Goal: Task Accomplishment & Management: Use online tool/utility

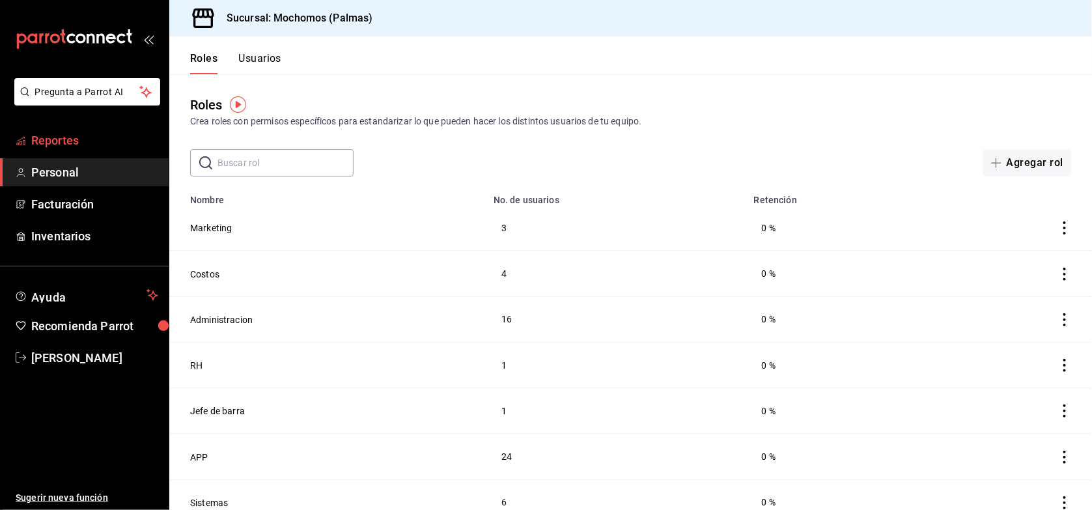
click at [70, 150] on link "Reportes" at bounding box center [84, 140] width 169 height 28
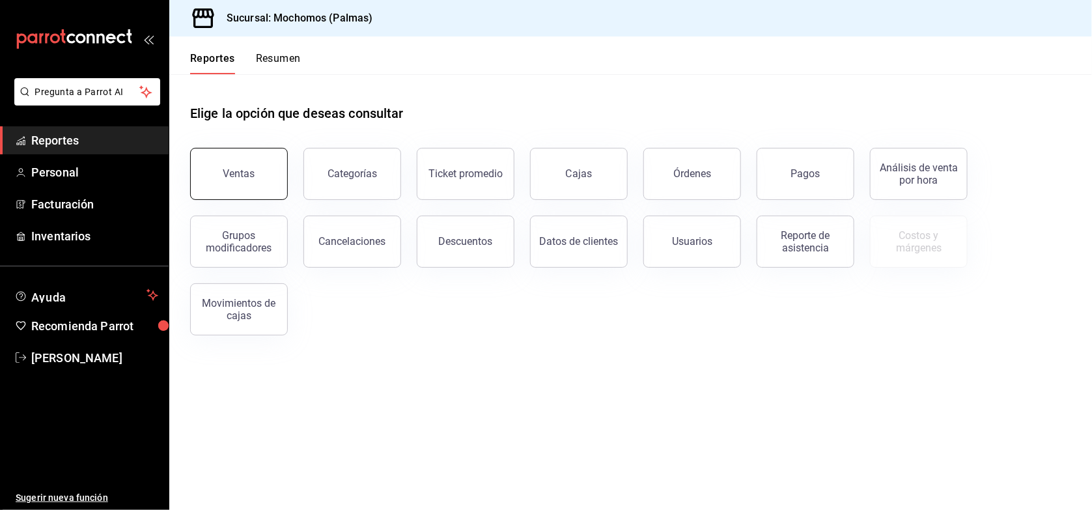
click at [248, 176] on div "Ventas" at bounding box center [239, 173] width 32 height 12
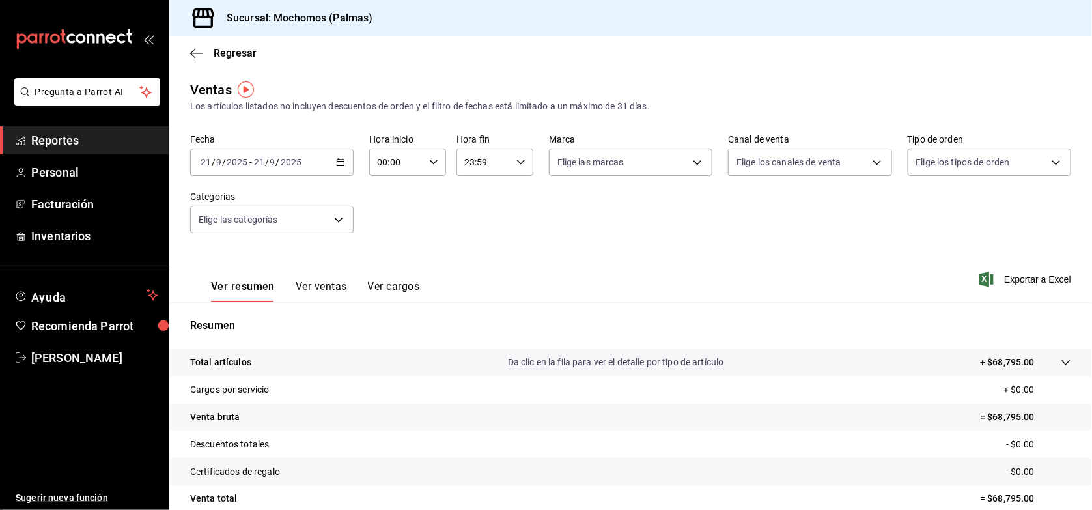
click at [337, 163] on icon "button" at bounding box center [340, 162] width 9 height 9
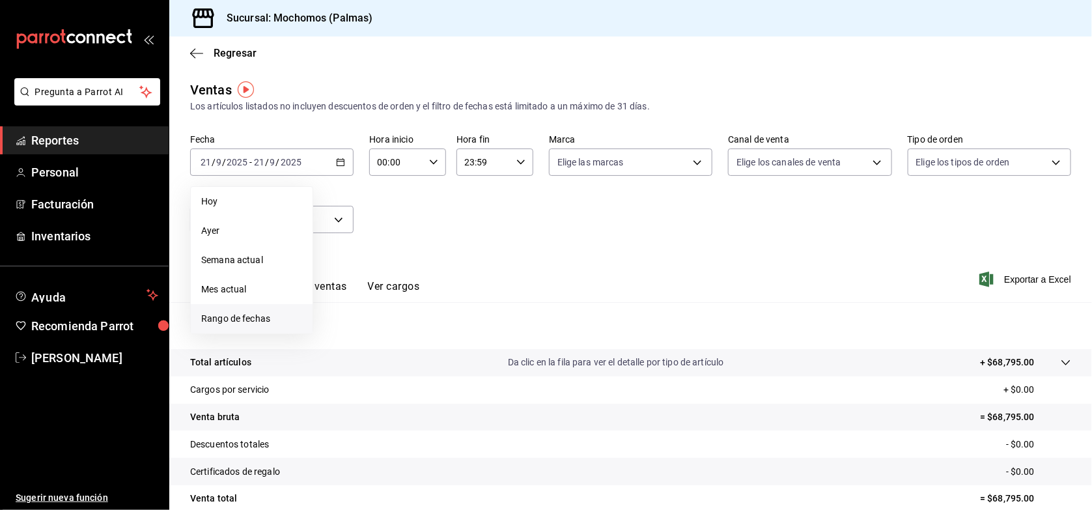
click at [249, 320] on span "Rango de fechas" at bounding box center [251, 319] width 101 height 14
click at [334, 307] on button "15" at bounding box center [340, 305] width 23 height 23
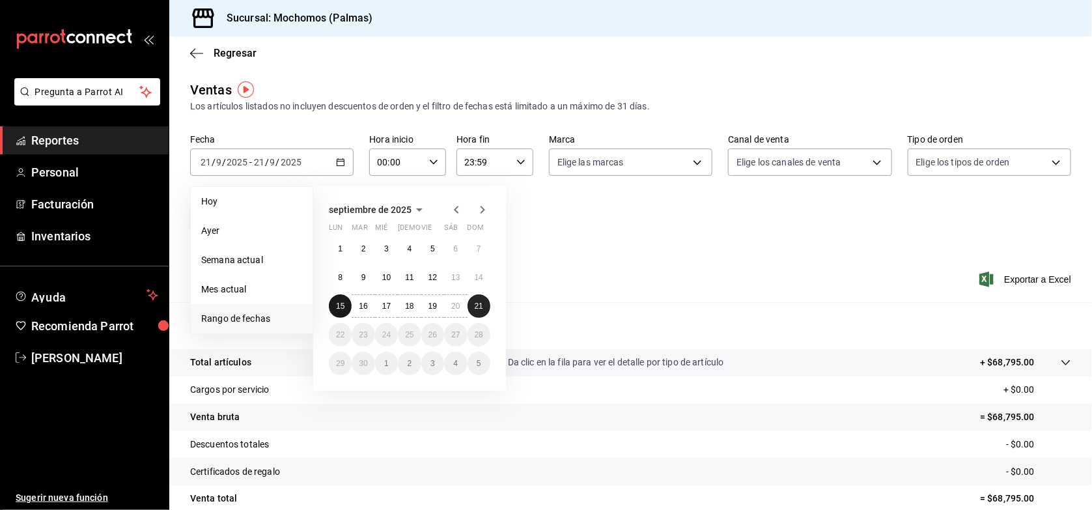
drag, startPoint x: 334, startPoint y: 308, endPoint x: 474, endPoint y: 307, distance: 140.0
click at [474, 307] on div "1 2 3 4 5 6 7 8 9 10 11 12 13 14 15 16 17 18 19 20 21 22 23 24 25 26 27 28 29 3…" at bounding box center [409, 306] width 161 height 138
click at [475, 307] on abbr "21" at bounding box center [479, 305] width 8 height 9
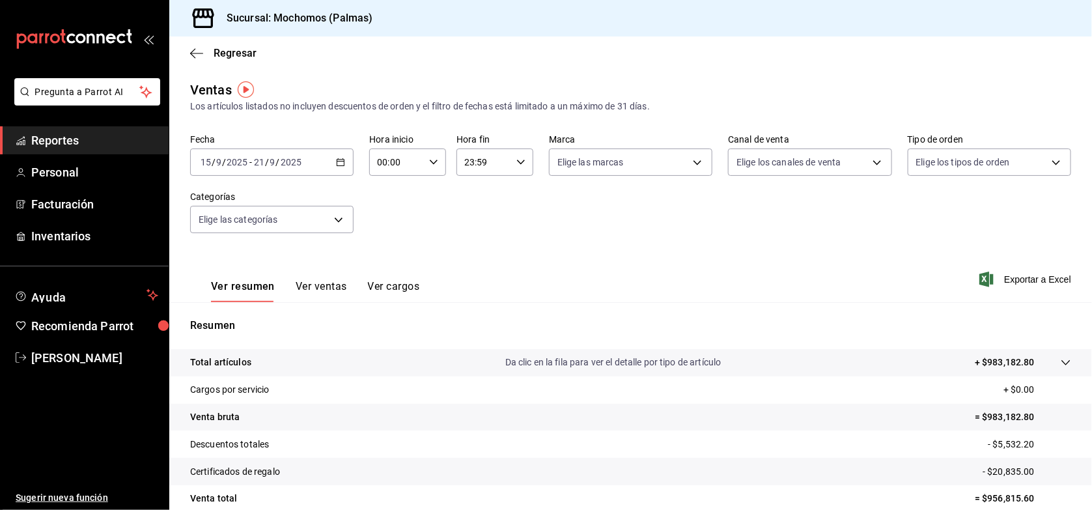
click at [432, 163] on icon "button" at bounding box center [433, 162] width 9 height 9
click at [385, 276] on button "03" at bounding box center [386, 289] width 33 height 26
type input "03:00"
click at [384, 249] on span "05" at bounding box center [386, 254] width 17 height 10
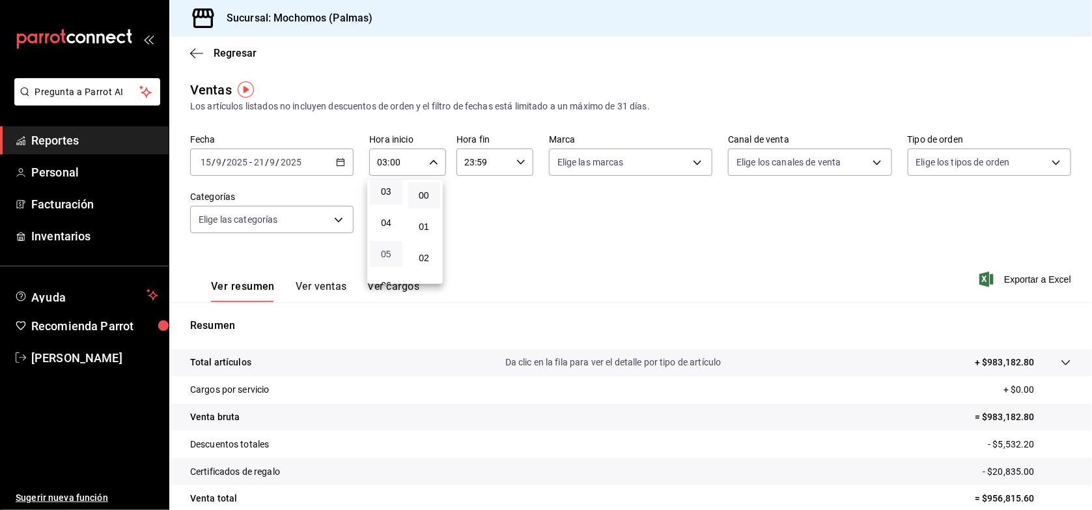
type input "05:00"
click at [519, 163] on div at bounding box center [546, 255] width 1092 height 510
click at [516, 163] on icon "button" at bounding box center [520, 162] width 9 height 9
click at [471, 186] on button "20" at bounding box center [472, 191] width 33 height 26
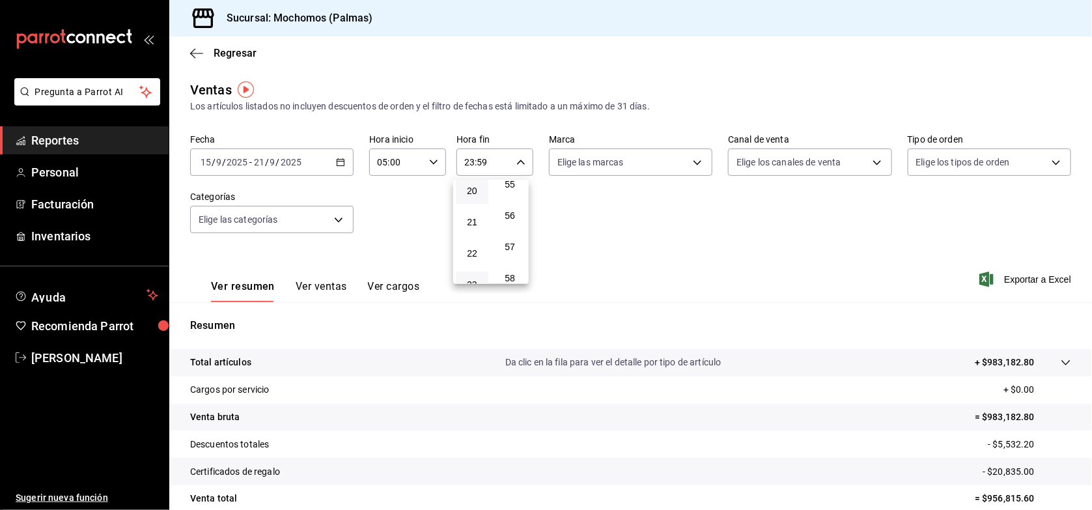
type input "20:59"
click at [475, 196] on span "00" at bounding box center [472, 195] width 17 height 10
click at [509, 203] on button "56" at bounding box center [510, 216] width 33 height 26
type input "00:56"
click at [514, 196] on span "00" at bounding box center [509, 195] width 17 height 10
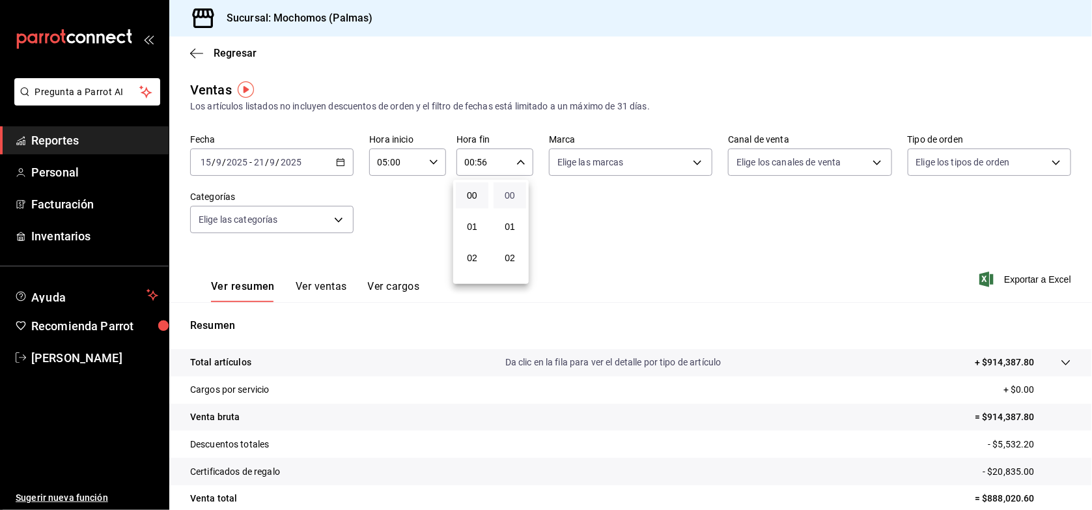
type input "00:00"
click at [469, 277] on button "03" at bounding box center [472, 289] width 33 height 26
type input "03:00"
click at [469, 249] on span "05" at bounding box center [472, 254] width 17 height 10
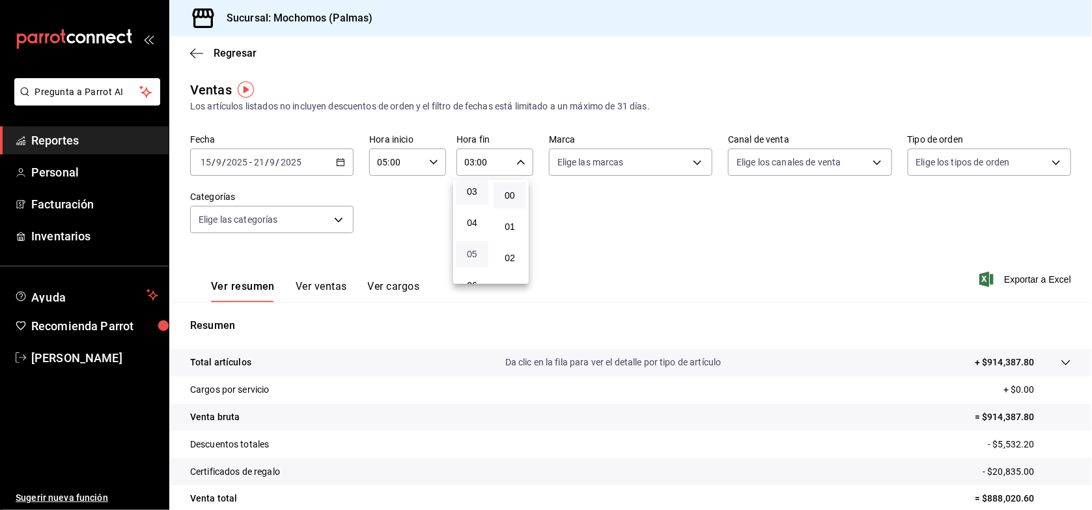
type input "05:00"
click at [578, 245] on div at bounding box center [546, 255] width 1092 height 510
click at [1000, 282] on span "Exportar a Excel" at bounding box center [1026, 280] width 89 height 16
click at [105, 135] on span "Reportes" at bounding box center [94, 141] width 127 height 18
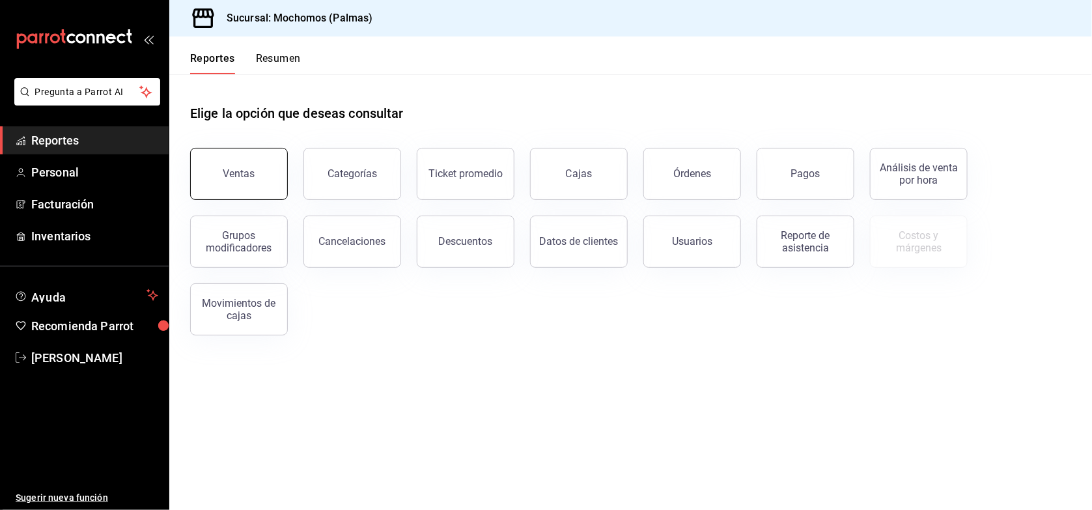
click at [264, 190] on button "Ventas" at bounding box center [239, 174] width 98 height 52
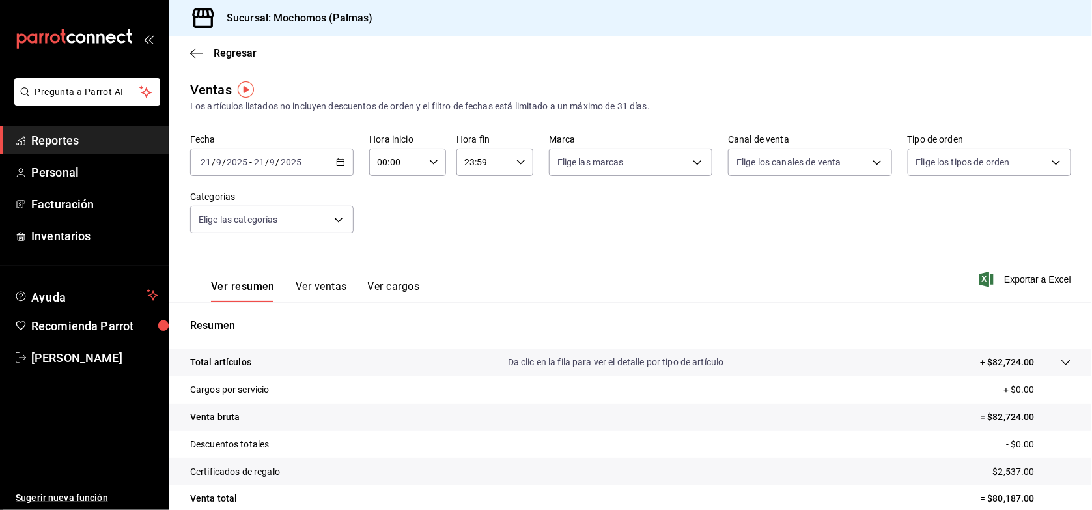
click at [333, 165] on div "[DATE] [DATE] - [DATE] [DATE]" at bounding box center [271, 161] width 163 height 27
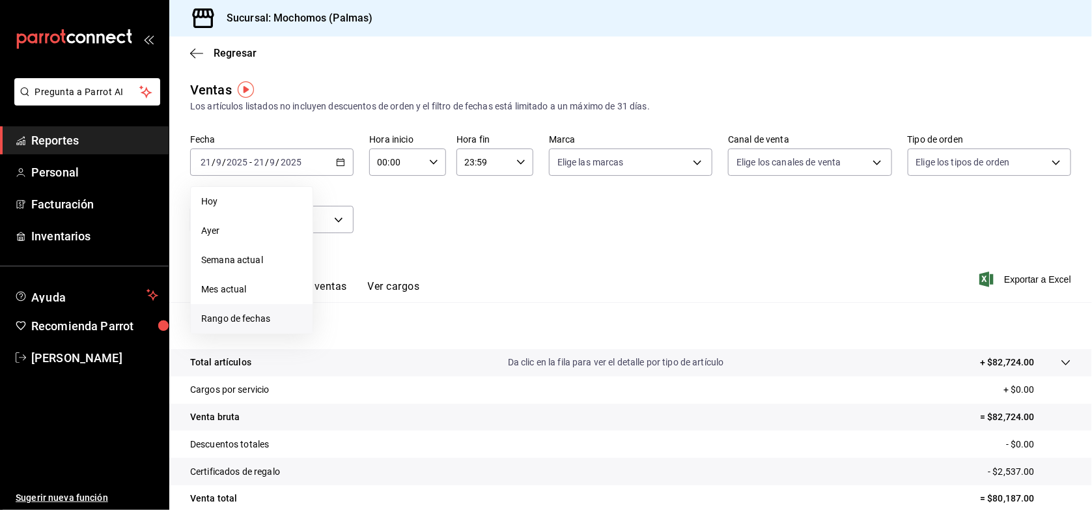
click at [249, 317] on span "Rango de fechas" at bounding box center [251, 319] width 101 height 14
click at [343, 307] on abbr "15" at bounding box center [340, 305] width 8 height 9
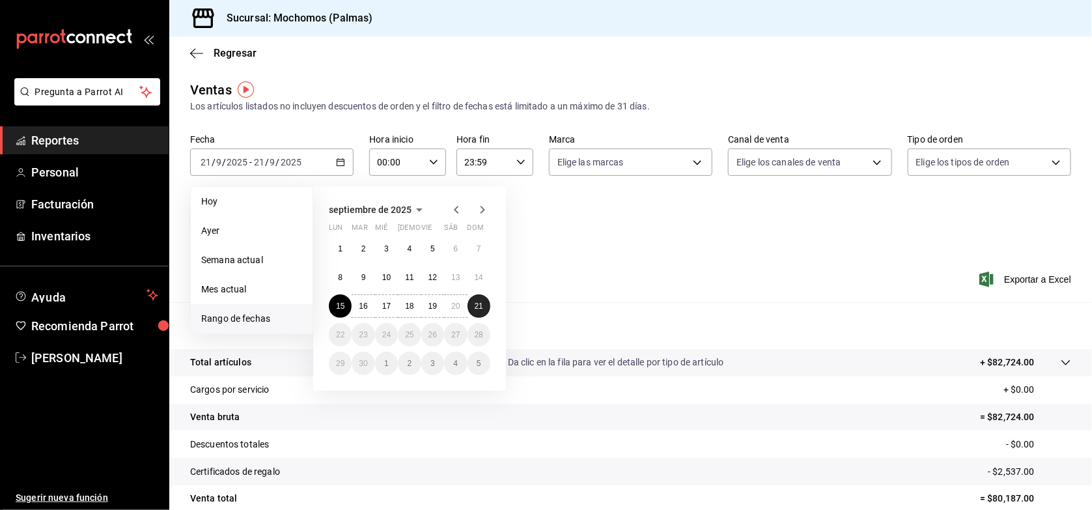
click at [475, 301] on abbr "21" at bounding box center [479, 305] width 8 height 9
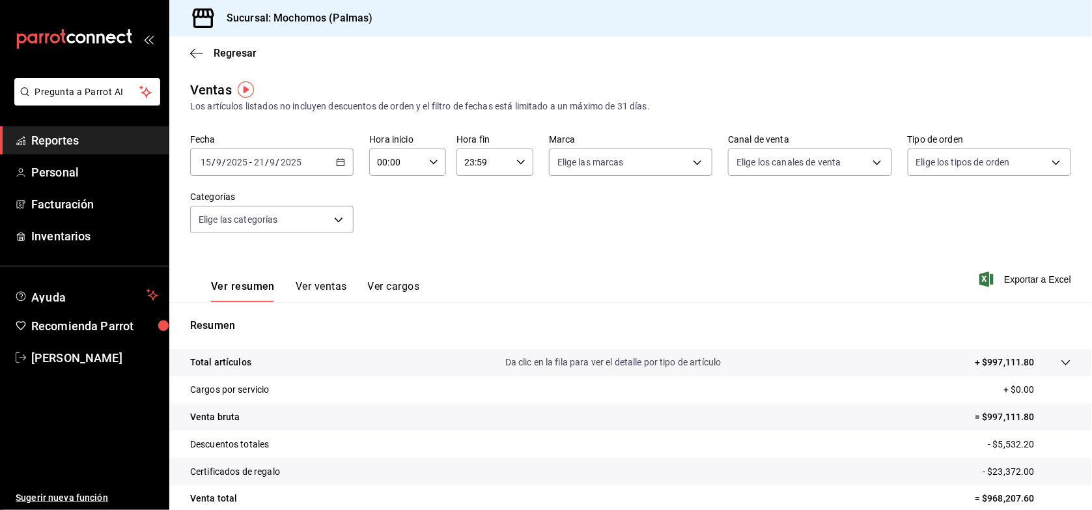
click at [430, 161] on icon "button" at bounding box center [433, 162] width 9 height 9
click at [384, 276] on button "03" at bounding box center [386, 289] width 33 height 26
type input "03:00"
click at [385, 255] on span "05" at bounding box center [386, 254] width 17 height 10
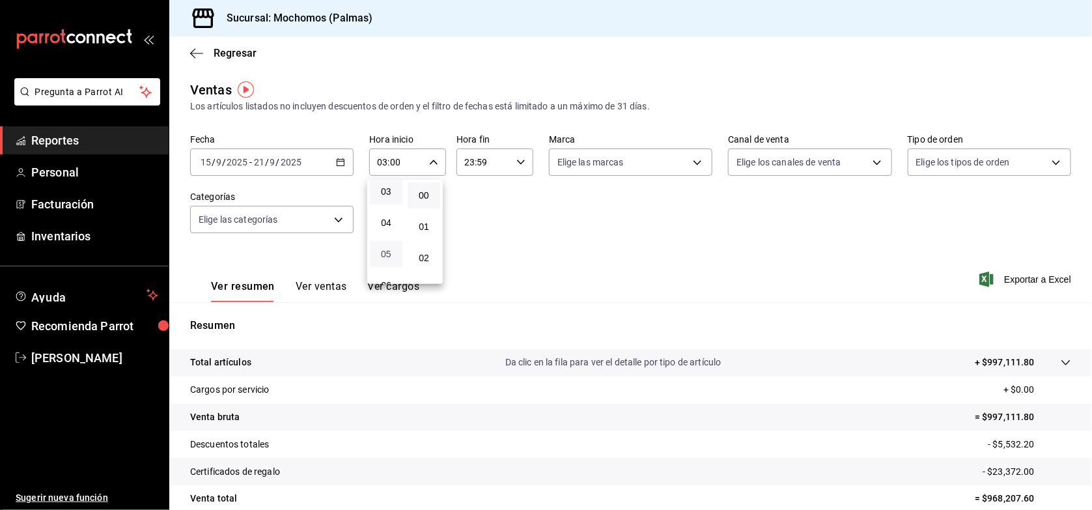
type input "05:00"
click at [515, 158] on div at bounding box center [546, 255] width 1092 height 510
click at [516, 158] on icon "button" at bounding box center [520, 162] width 9 height 9
click at [474, 184] on button "20" at bounding box center [472, 191] width 33 height 26
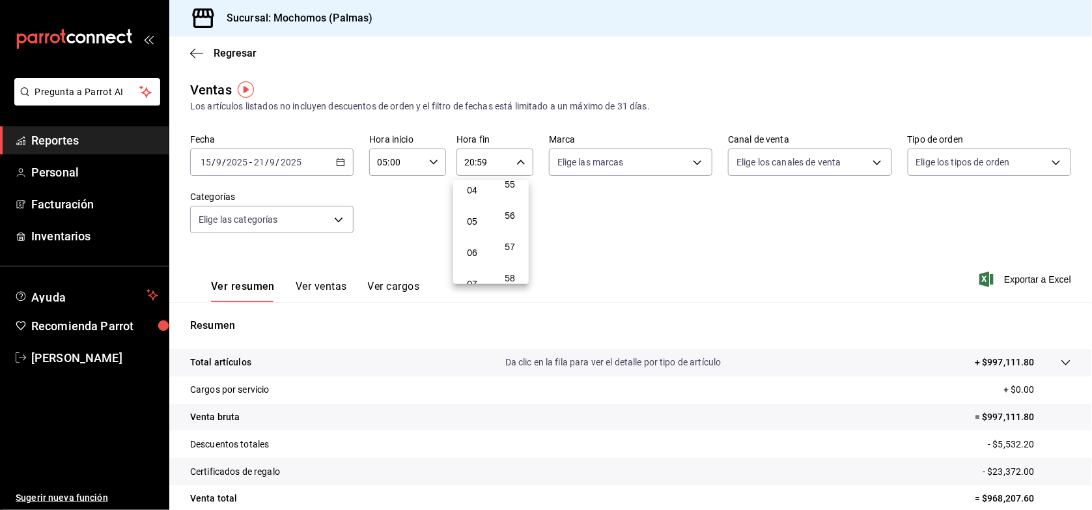
scroll to position [163, 0]
click at [474, 184] on span "05" at bounding box center [472, 189] width 17 height 10
click at [506, 203] on button "56" at bounding box center [510, 216] width 33 height 26
type input "05:56"
click at [506, 194] on span "00" at bounding box center [509, 195] width 17 height 10
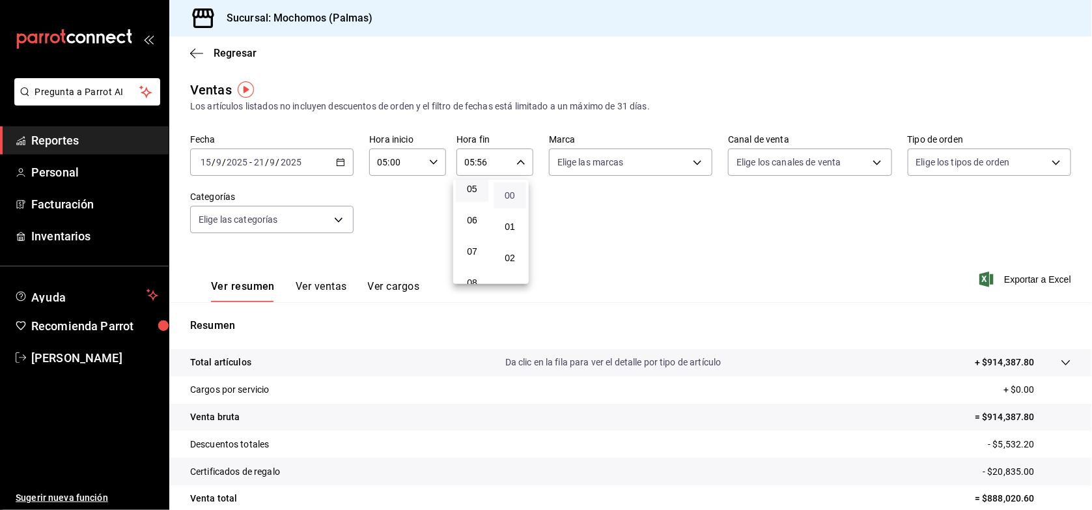
type input "05:00"
click at [746, 241] on div at bounding box center [546, 255] width 1092 height 510
click at [337, 225] on body "Pregunta a Parrot AI Reportes Personal Facturación Inventarios Ayuda Recomienda…" at bounding box center [546, 255] width 1092 height 510
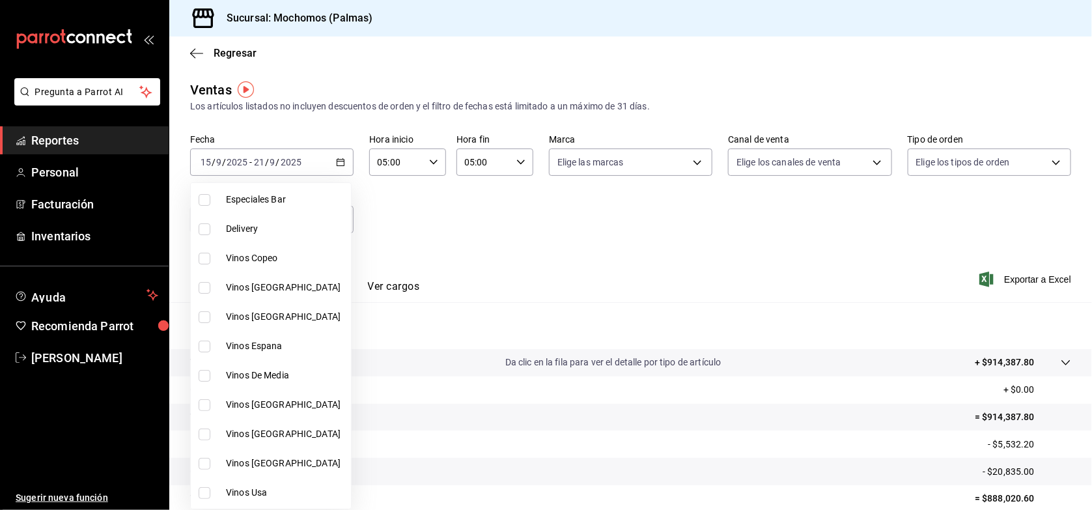
scroll to position [85, 0]
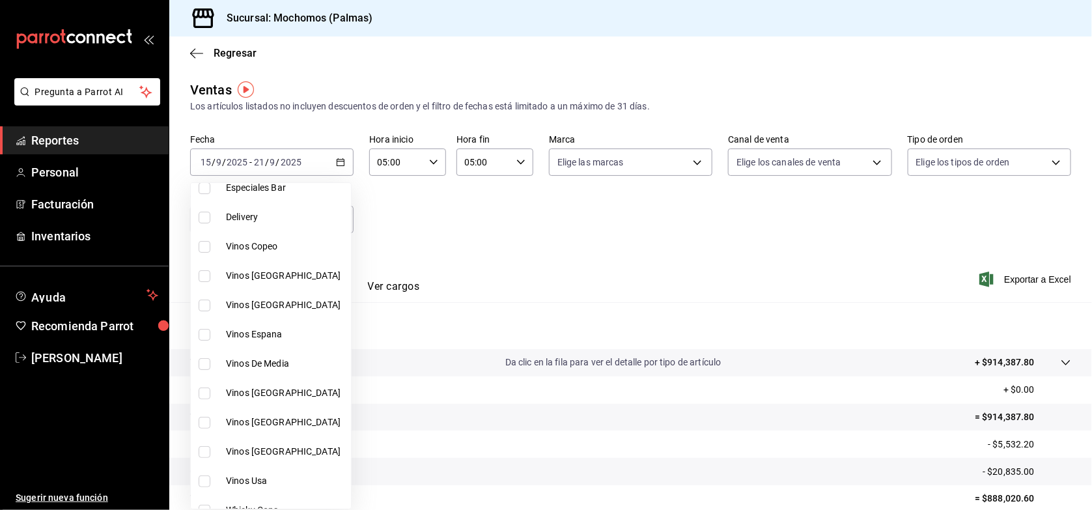
click at [206, 245] on input "checkbox" at bounding box center [205, 247] width 12 height 12
checkbox input "true"
type input "7b5426c4-e163-48ad-a7c8-7a9cfe859ee6"
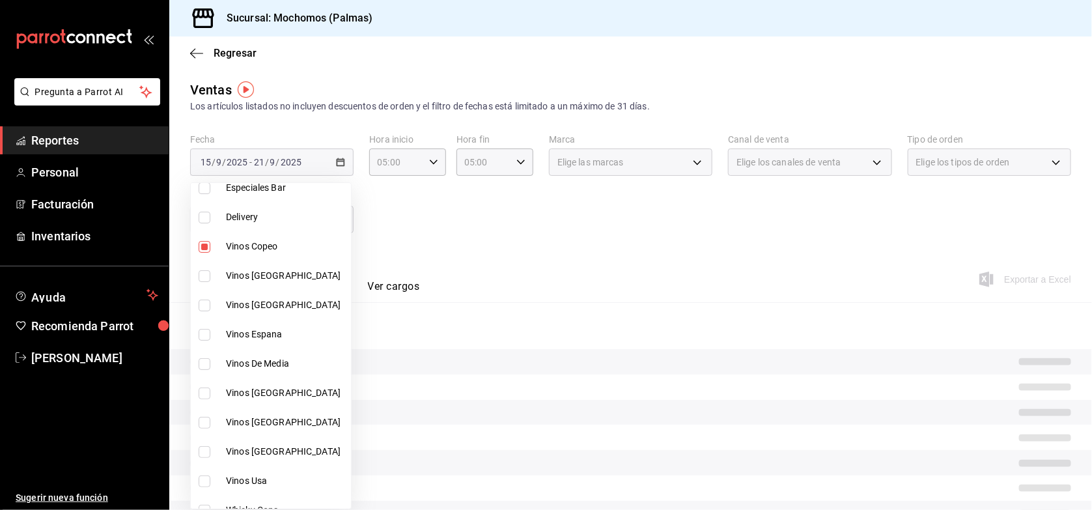
click at [204, 278] on input "checkbox" at bounding box center [205, 276] width 12 height 12
checkbox input "true"
type input "7b5426c4-e163-48ad-a7c8-7a9cfe859ee6,85f77070-6254-4288-ab63-471d23f58947"
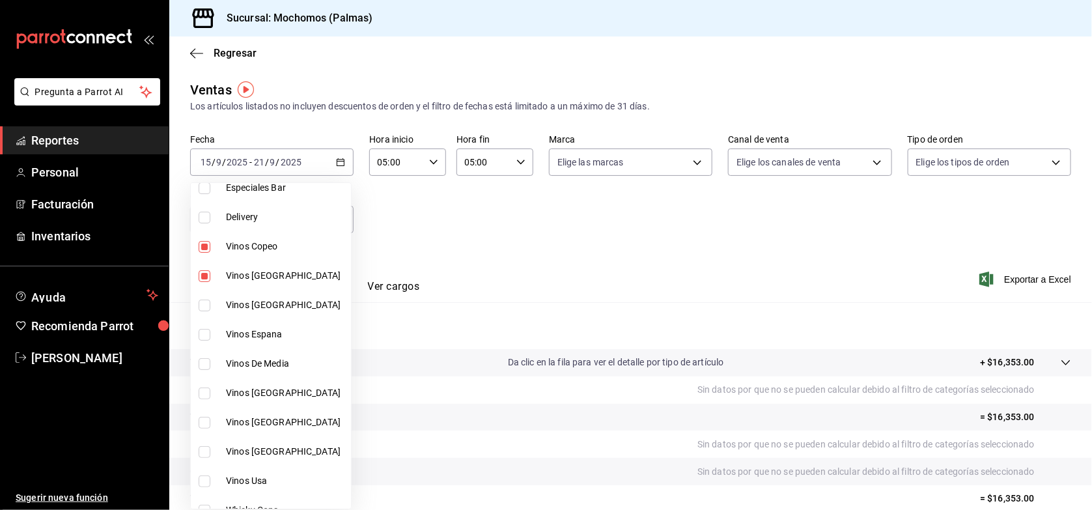
click at [204, 307] on input "checkbox" at bounding box center [205, 306] width 12 height 12
checkbox input "true"
type input "7b5426c4-e163-48ad-a7c8-7a9cfe859ee6,85f77070-6254-4288-ab63-471d23f58947,6454a…"
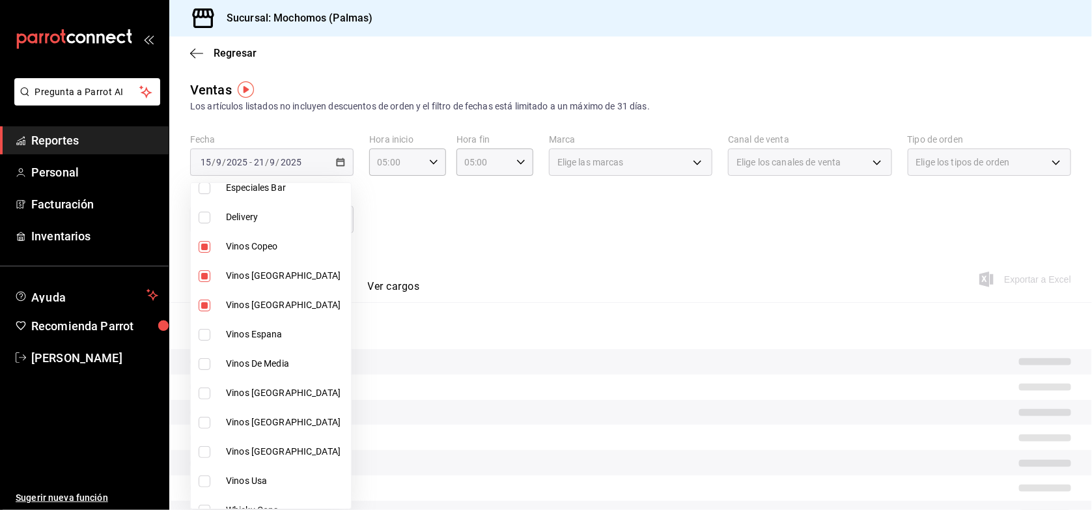
click at [206, 329] on input "checkbox" at bounding box center [205, 335] width 12 height 12
checkbox input "true"
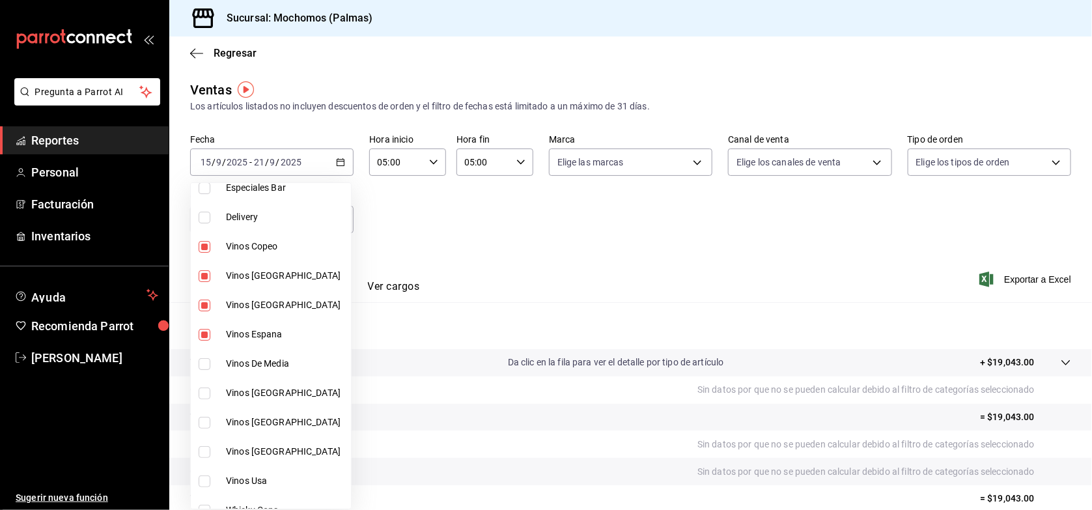
type input "7b5426c4-e163-48ad-a7c8-7a9cfe859ee6,85f77070-6254-4288-ab63-471d23f58947,6454a…"
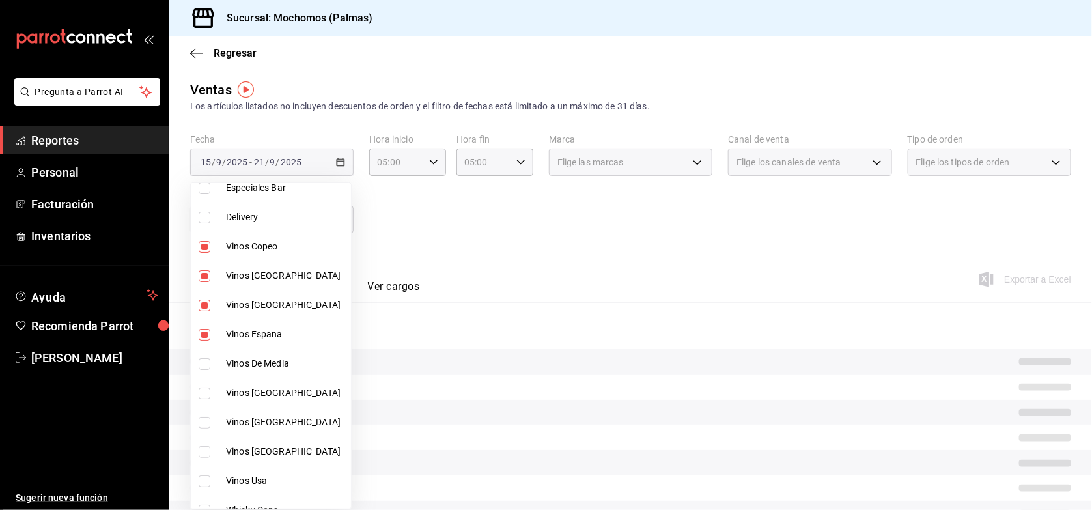
click at [206, 366] on input "checkbox" at bounding box center [205, 364] width 12 height 12
checkbox input "true"
type input "7b5426c4-e163-48ad-a7c8-7a9cfe859ee6,85f77070-6254-4288-ab63-471d23f58947,6454a…"
click at [205, 395] on input "checkbox" at bounding box center [205, 393] width 12 height 12
checkbox input "true"
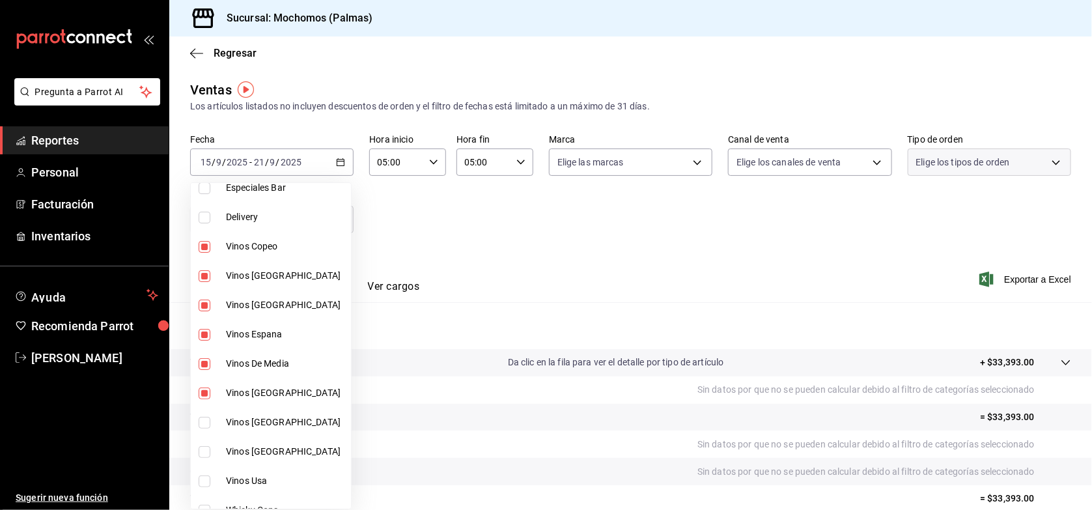
type input "7b5426c4-e163-48ad-a7c8-7a9cfe859ee6,85f77070-6254-4288-ab63-471d23f58947,6454a…"
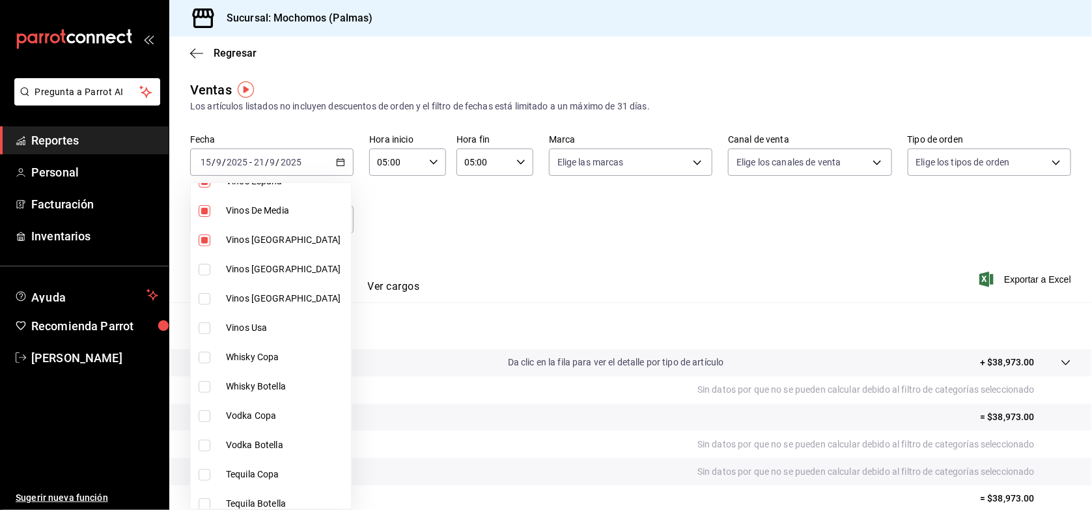
scroll to position [243, 0]
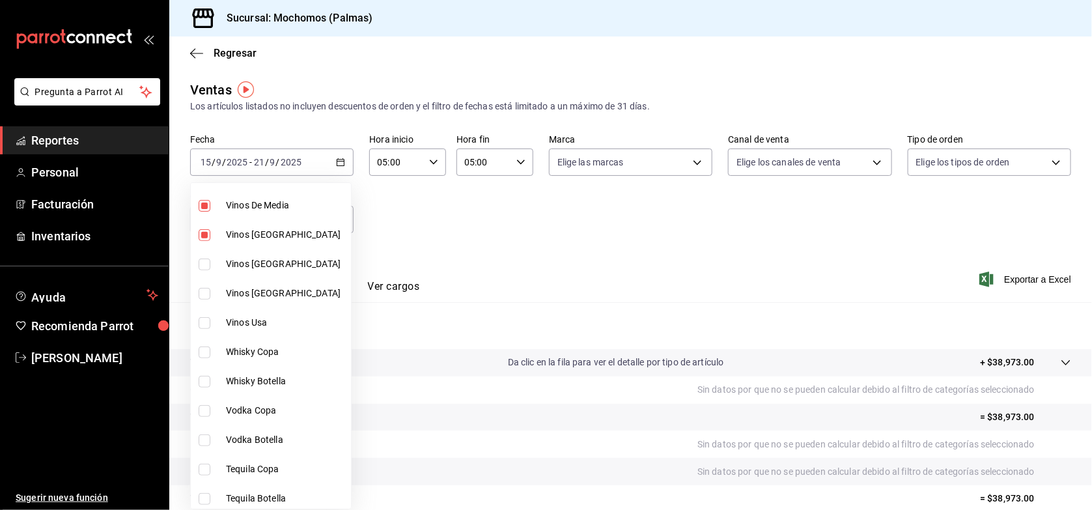
click at [205, 262] on input "checkbox" at bounding box center [205, 265] width 12 height 12
checkbox input "true"
type input "7b5426c4-e163-48ad-a7c8-7a9cfe859ee6,85f77070-6254-4288-ab63-471d23f58947,6454a…"
click at [203, 290] on input "checkbox" at bounding box center [205, 294] width 12 height 12
checkbox input "true"
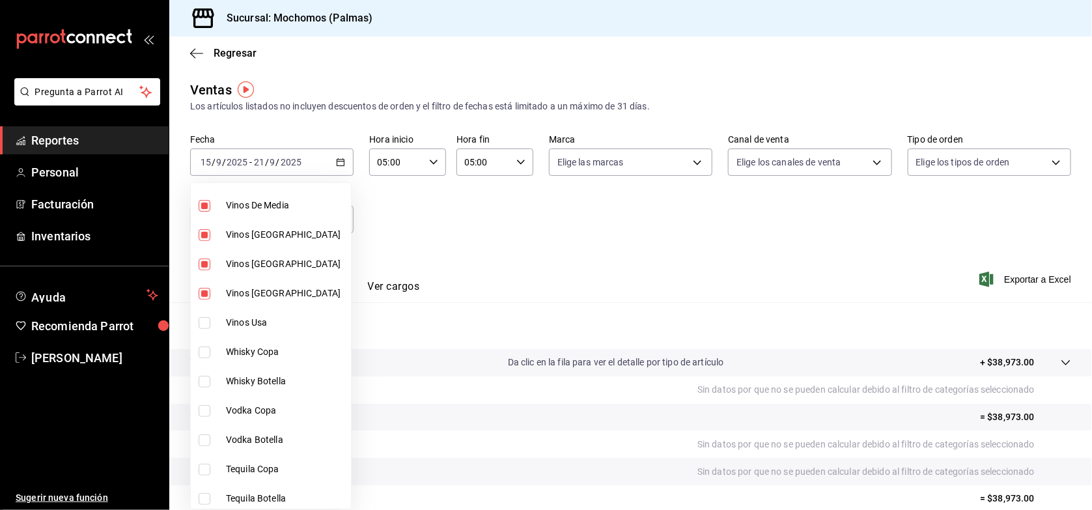
type input "7b5426c4-e163-48ad-a7c8-7a9cfe859ee6,85f77070-6254-4288-ab63-471d23f58947,6454a…"
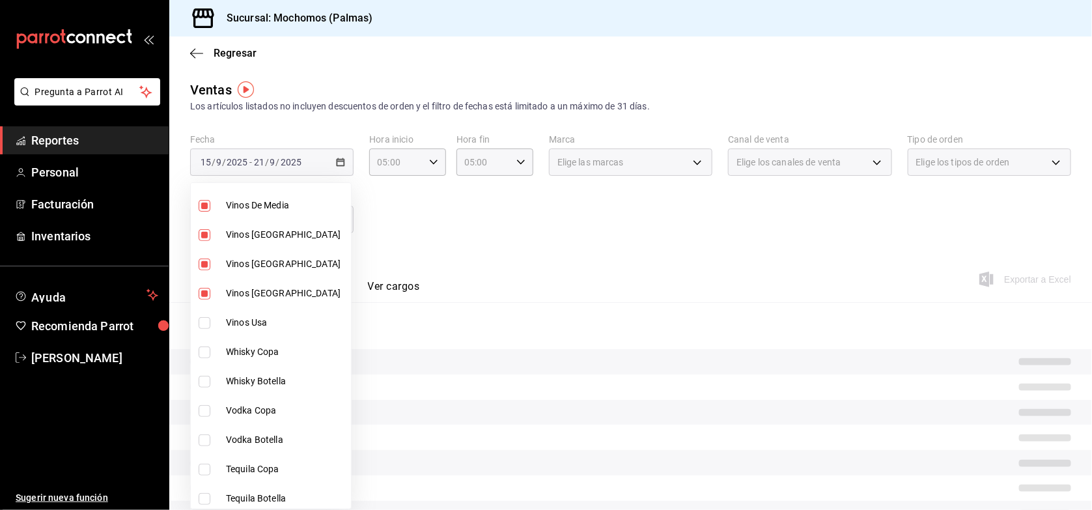
click at [205, 318] on input "checkbox" at bounding box center [205, 323] width 12 height 12
checkbox input "true"
type input "7b5426c4-e163-48ad-a7c8-7a9cfe859ee6,85f77070-6254-4288-ab63-471d23f58947,6454a…"
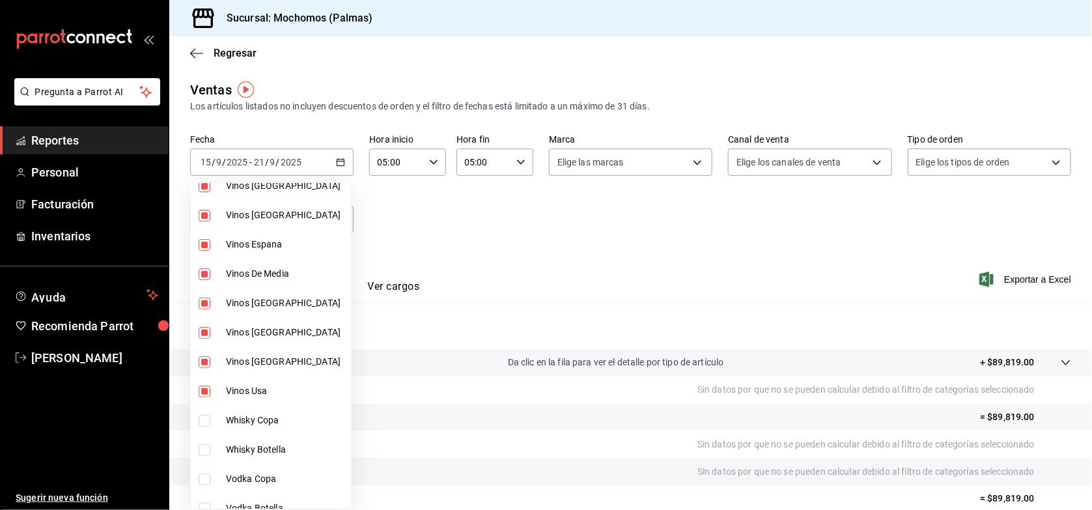
scroll to position [187, 0]
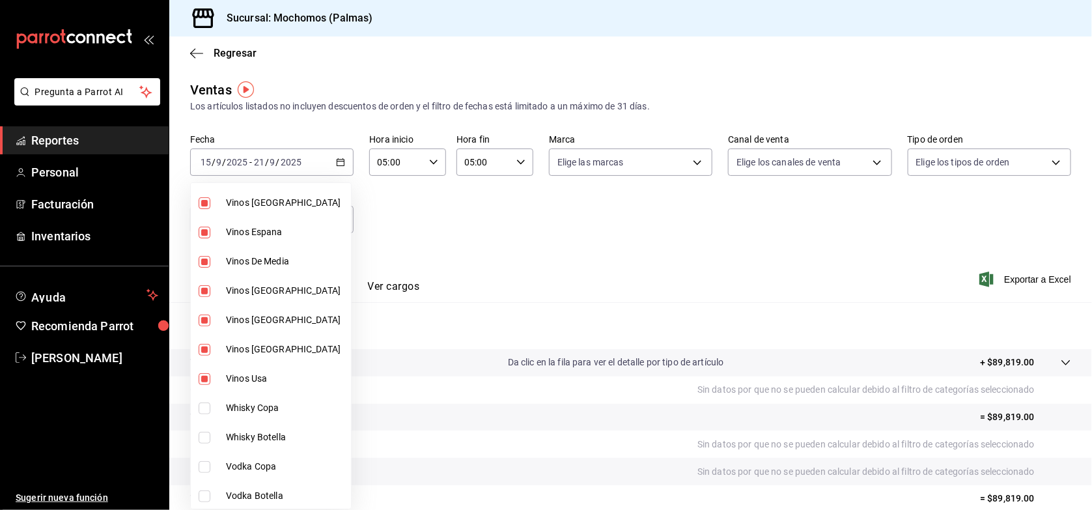
click at [690, 242] on div at bounding box center [546, 255] width 1092 height 510
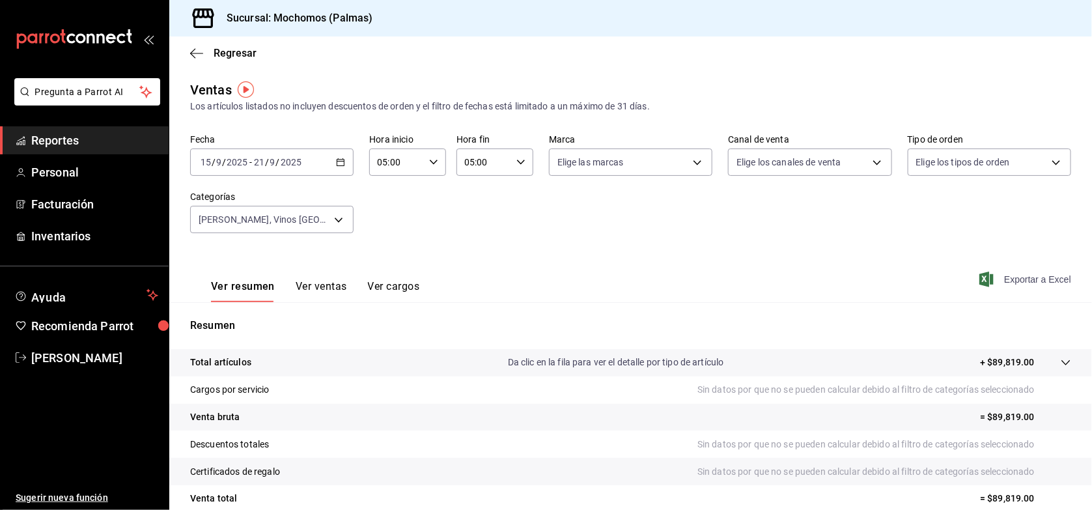
click at [1005, 274] on span "Exportar a Excel" at bounding box center [1026, 280] width 89 height 16
